Goal: Information Seeking & Learning: Learn about a topic

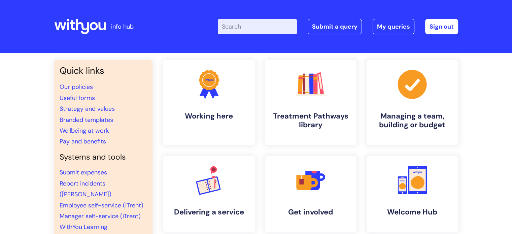
click at [281, 23] on input "Enter your search term here..." at bounding box center [257, 26] width 79 height 15
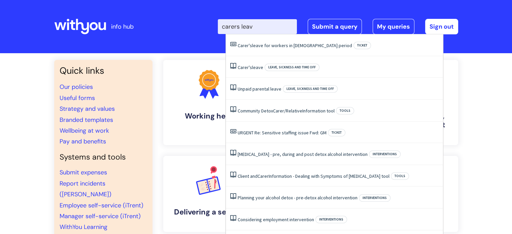
type input "carers leave"
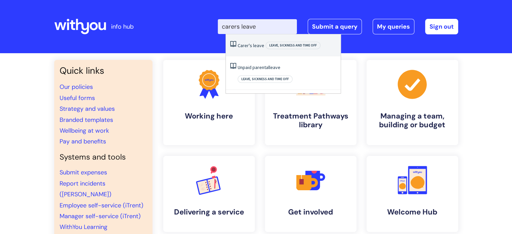
click at [283, 48] on span "Leave, sickness and time off" at bounding box center [293, 45] width 55 height 7
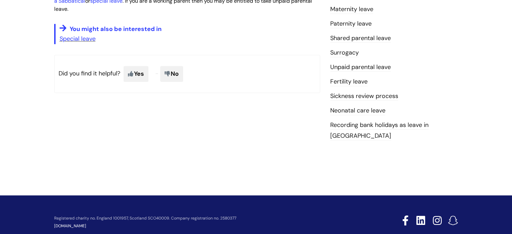
scroll to position [101, 0]
